Goal: Task Accomplishment & Management: Manage account settings

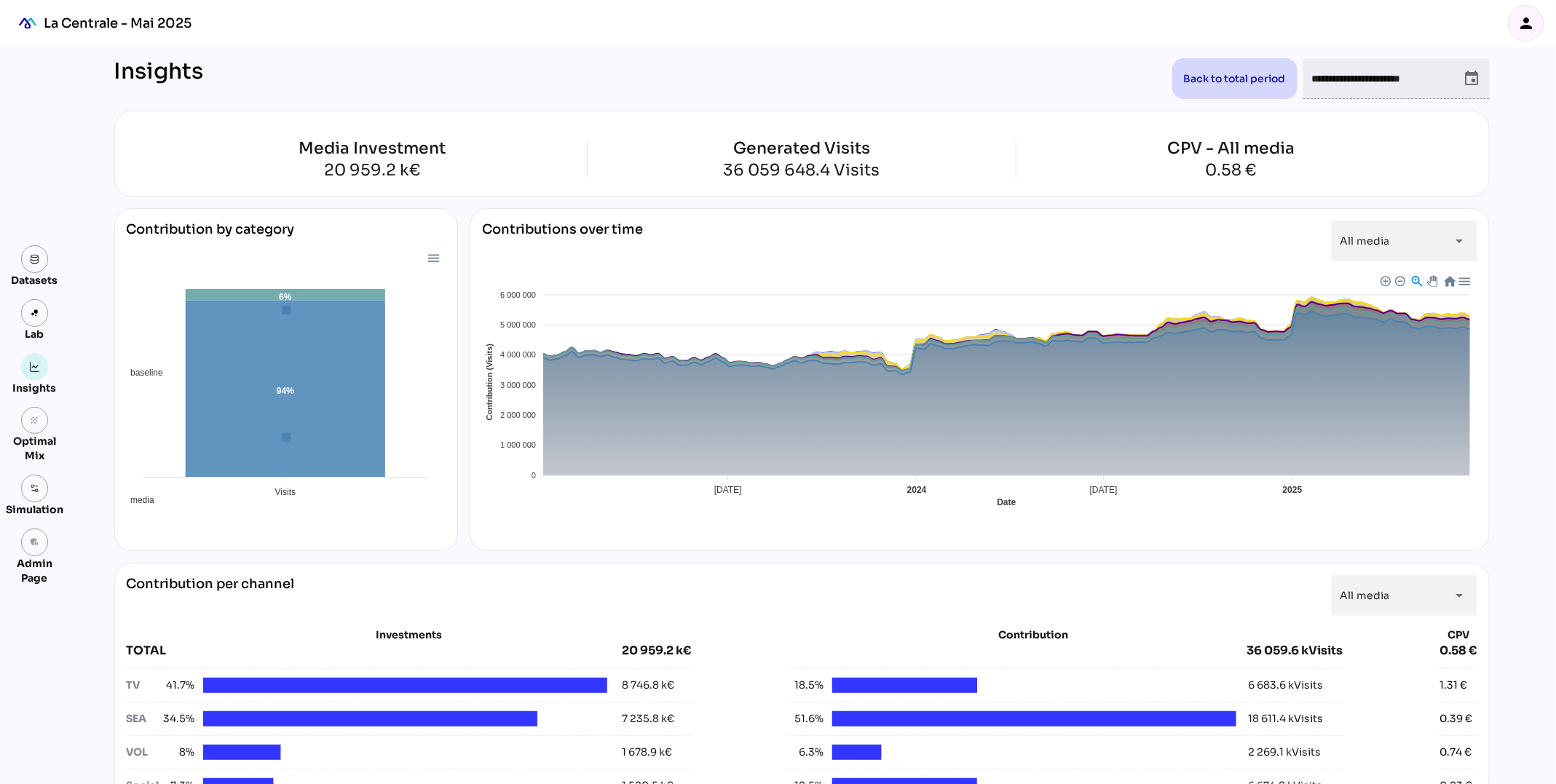
click at [1533, 15] on icon "person" at bounding box center [1526, 23] width 18 height 18
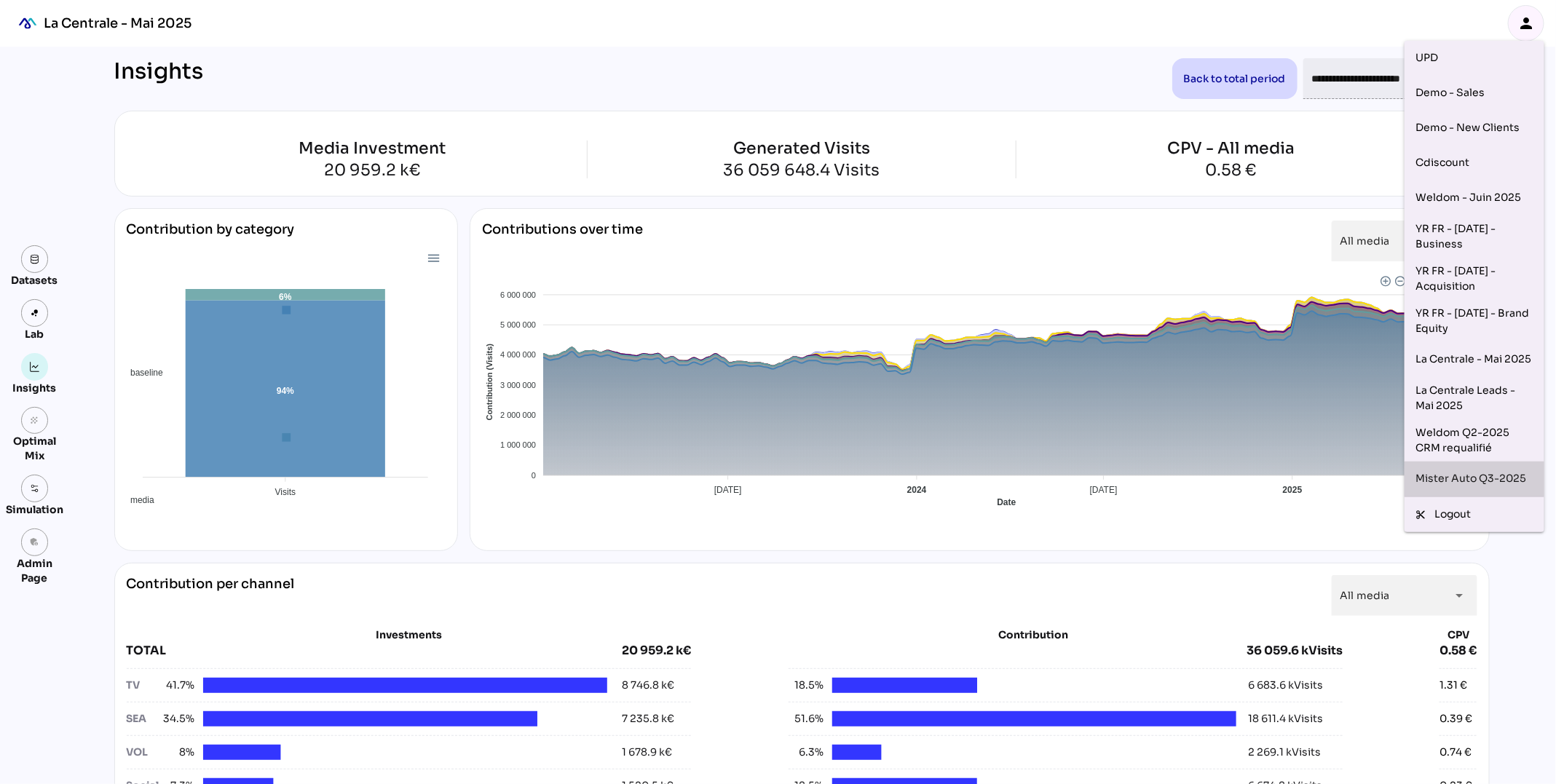
click at [1476, 472] on div "Mister Auto Q3-2025" at bounding box center [1474, 479] width 116 height 23
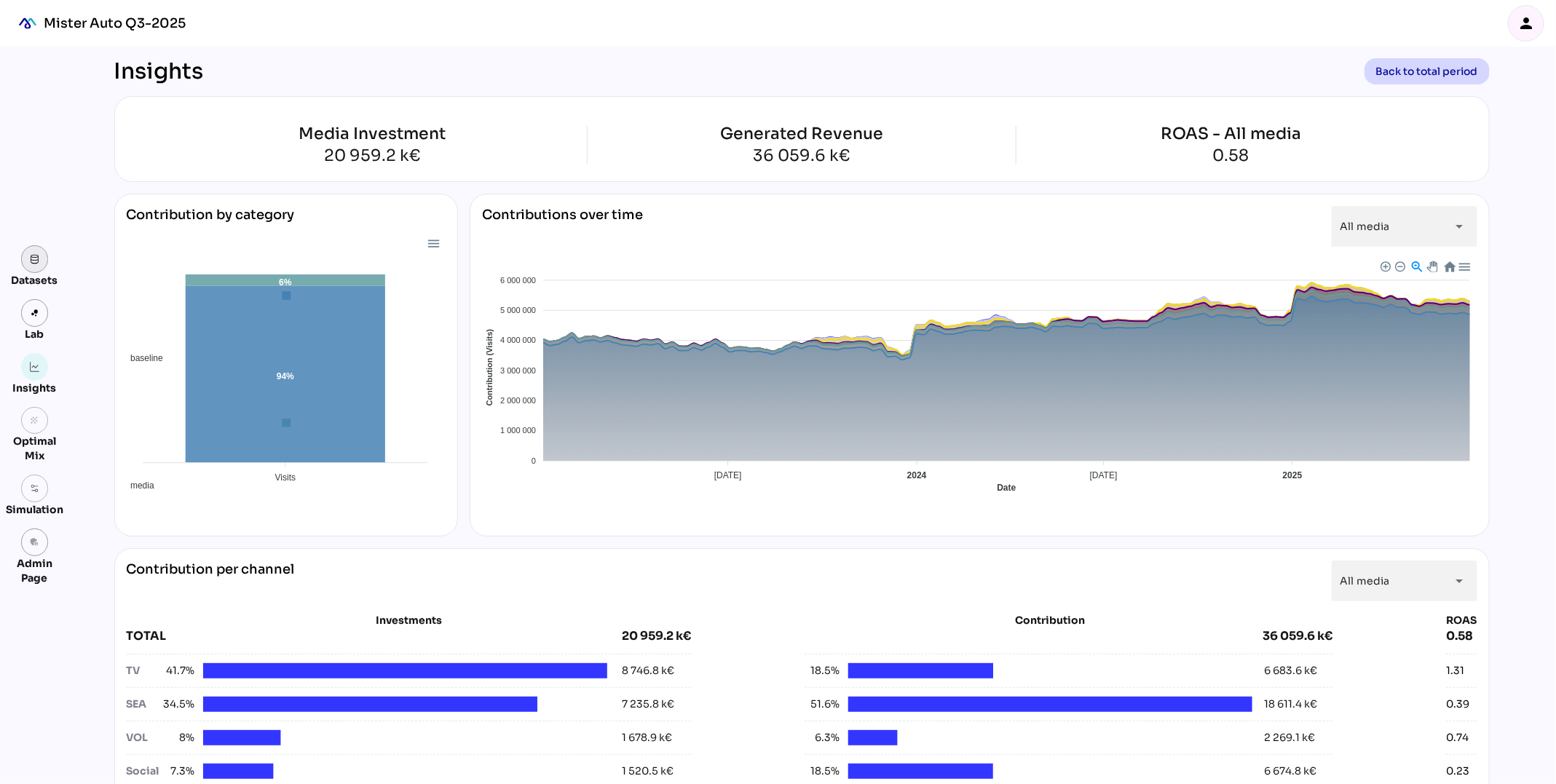
click at [27, 262] on link at bounding box center [35, 259] width 27 height 27
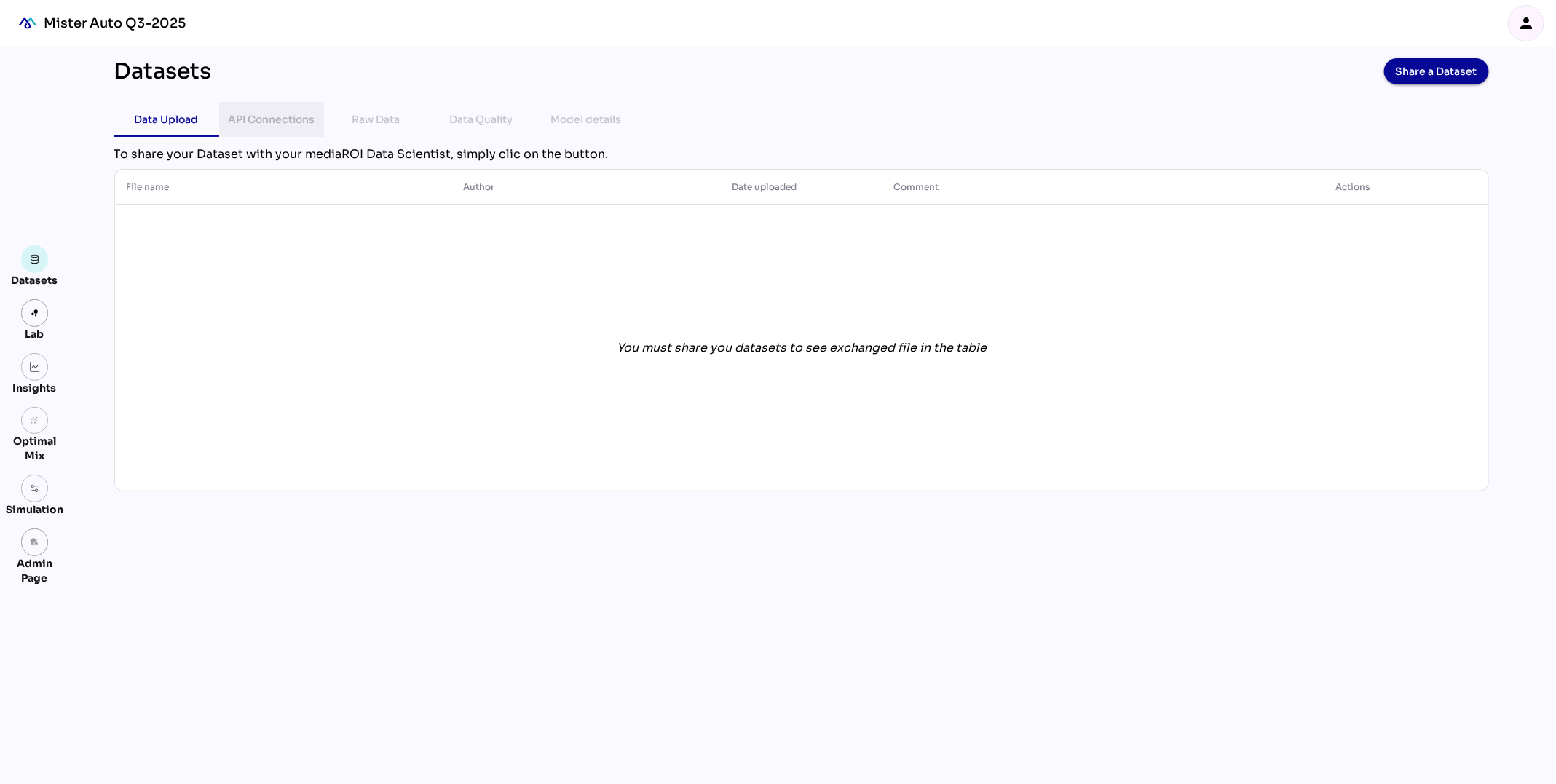
click at [283, 112] on div "API Connections" at bounding box center [271, 119] width 86 height 18
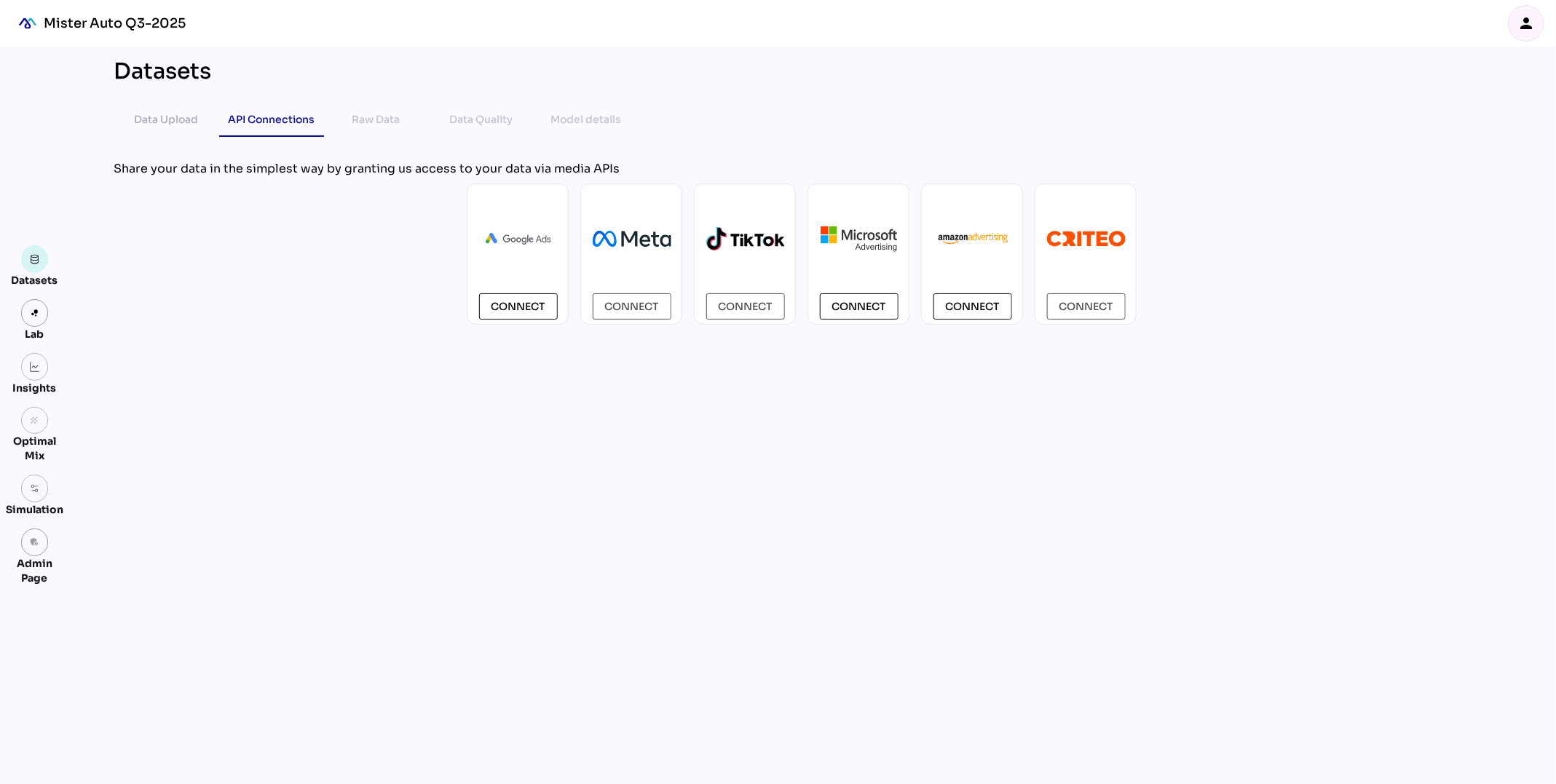
click at [27, 556] on div "Admin Page" at bounding box center [34, 571] width 57 height 29
click at [32, 545] on icon "admin_panel_settings" at bounding box center [35, 543] width 10 height 10
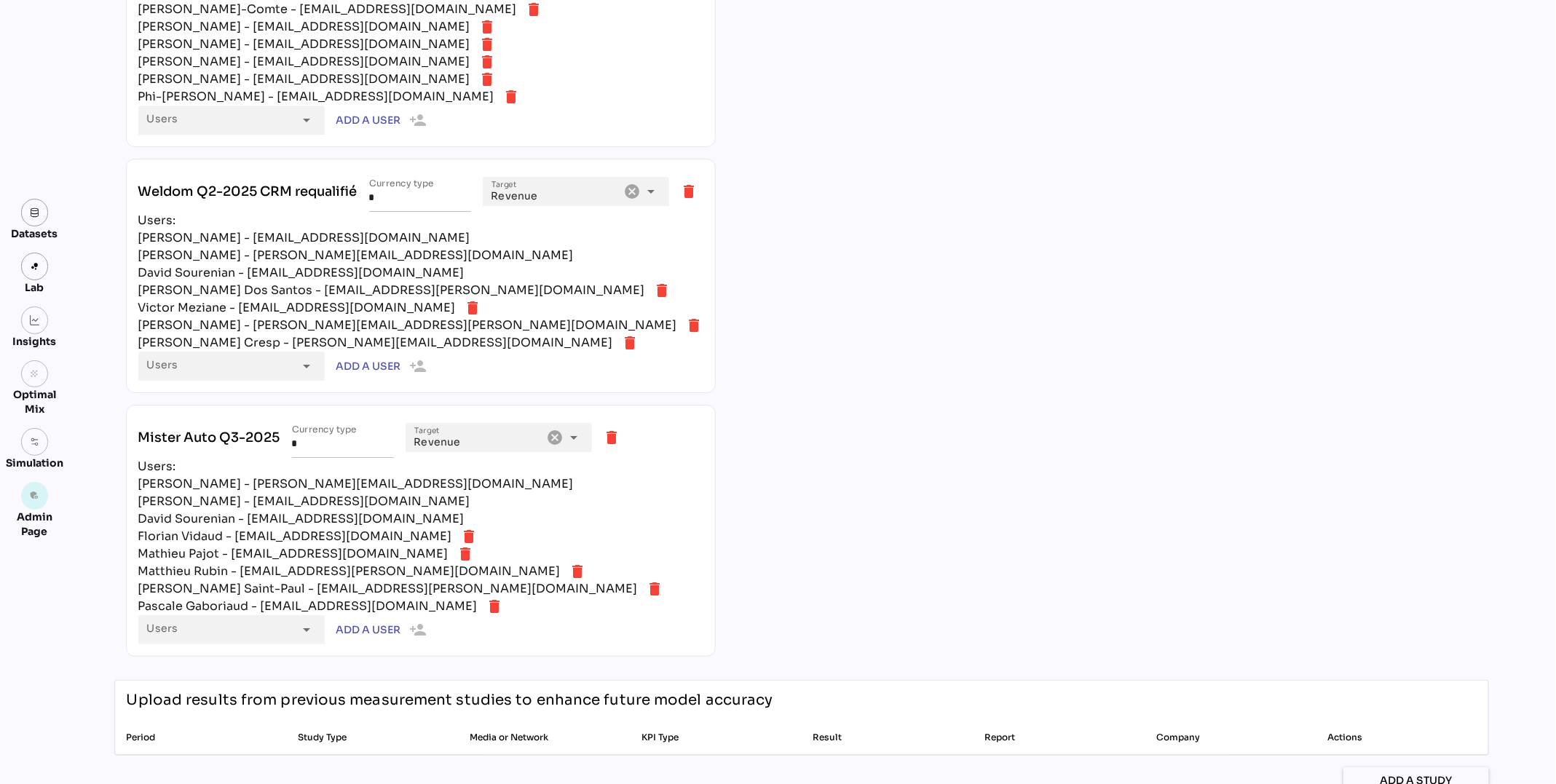
scroll to position [2991, 0]
